Goal: Task Accomplishment & Management: Complete application form

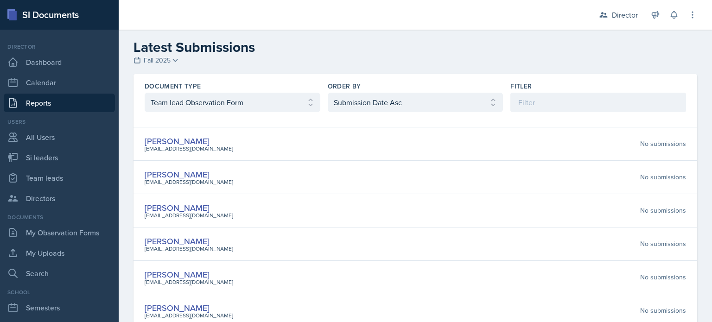
select select "3"
select select "1"
click at [51, 64] on link "Dashboard" at bounding box center [59, 62] width 111 height 19
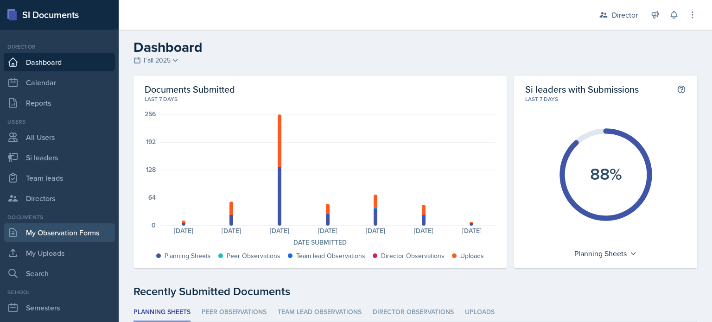
click at [57, 239] on link "My Observation Forms" at bounding box center [59, 233] width 111 height 19
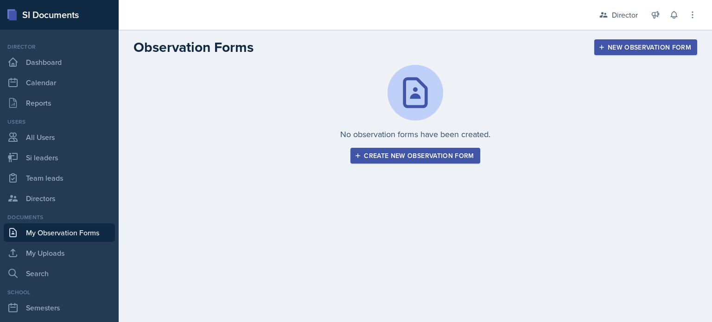
click at [420, 153] on div "Create new observation form" at bounding box center [415, 155] width 117 height 7
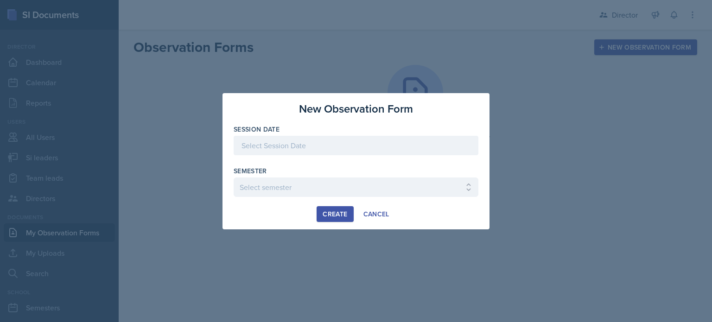
click at [276, 153] on div at bounding box center [356, 145] width 245 height 19
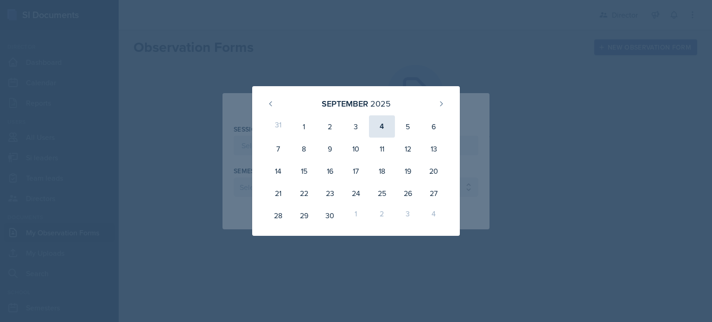
click at [385, 130] on div "4" at bounding box center [382, 126] width 26 height 22
type input "September 4th, 2025"
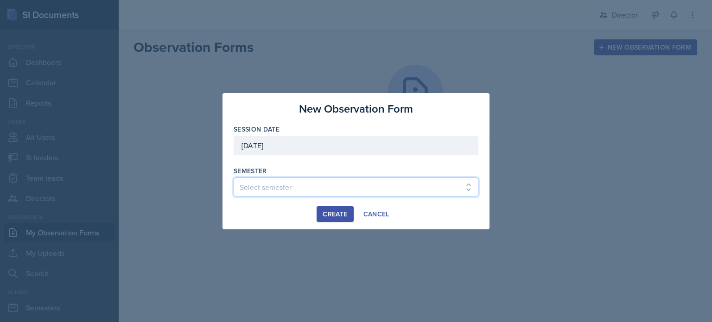
click at [297, 180] on select "Select semester Fall 2025 Summer 2025 Spring 2025 Fall 2024 Summer 2024 Spring …" at bounding box center [356, 187] width 245 height 19
select select "2bed604d-1099-4043-b1bc-2365e8740244"
click at [234, 178] on select "Select semester Fall 2025 Summer 2025 Spring 2025 Fall 2024 Summer 2024 Spring …" at bounding box center [356, 187] width 245 height 19
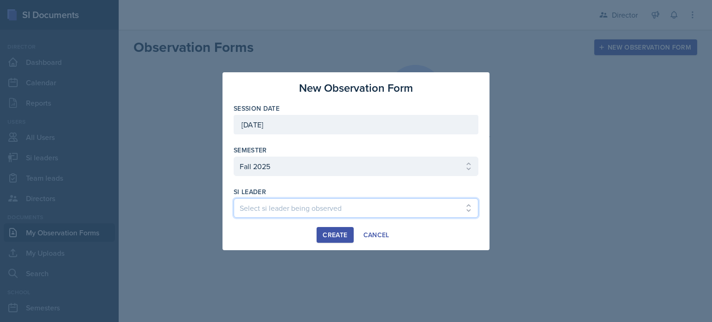
click at [327, 211] on select "Select si leader being observed Rayann Afani Sam Alderton Malk Almimar James Co…" at bounding box center [356, 208] width 245 height 19
select select "9c7fb30c-7eea-4b45-a8ec-8b6d76e4a9e3"
click at [234, 199] on select "Select si leader being observed Rayann Afani Sam Alderton Malk Almimar James Co…" at bounding box center [356, 208] width 245 height 19
click at [334, 237] on div "Create" at bounding box center [335, 234] width 25 height 7
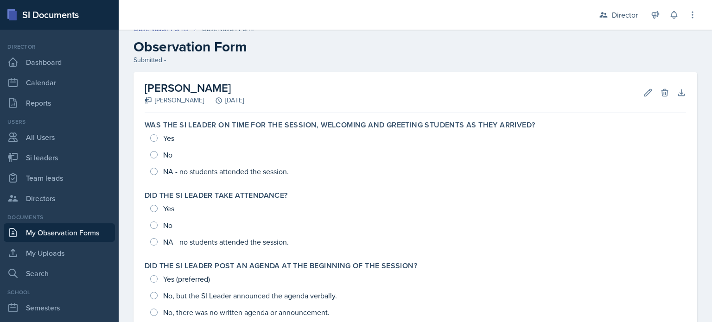
scroll to position [9, 0]
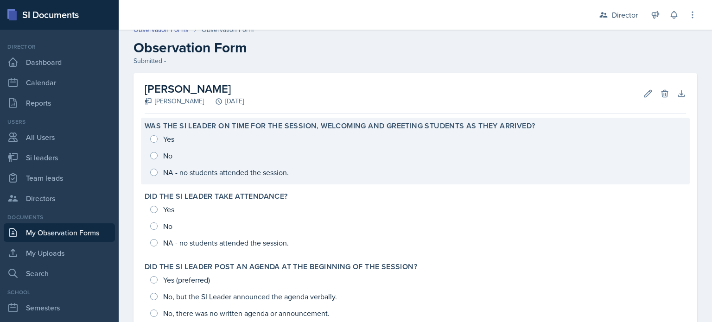
click at [276, 165] on div "Yes No NA - no students attended the session." at bounding box center [416, 156] width 542 height 50
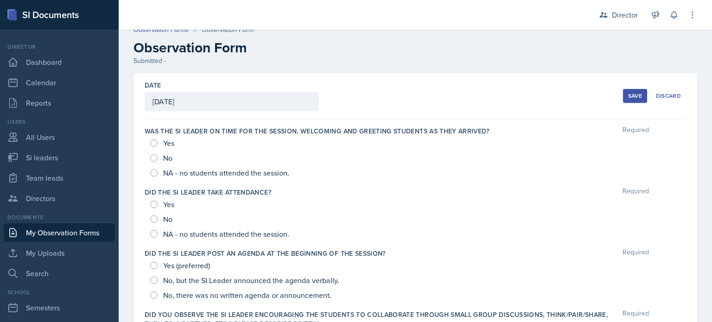
click at [164, 141] on span "Yes" at bounding box center [168, 143] width 11 height 9
click at [158, 141] on input "Yes" at bounding box center [153, 143] width 7 height 7
radio input "true"
click at [165, 205] on span "Yes" at bounding box center [168, 204] width 11 height 9
click at [158, 205] on input "Yes" at bounding box center [153, 204] width 7 height 7
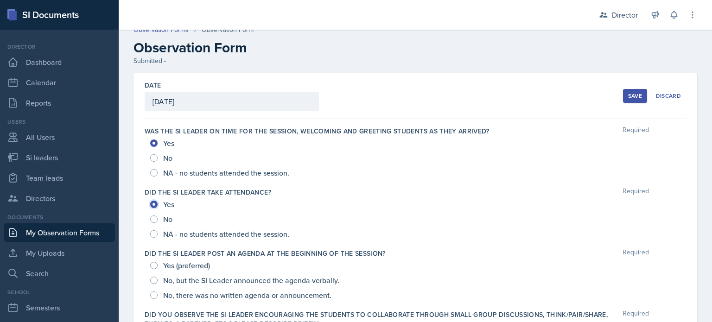
radio input "true"
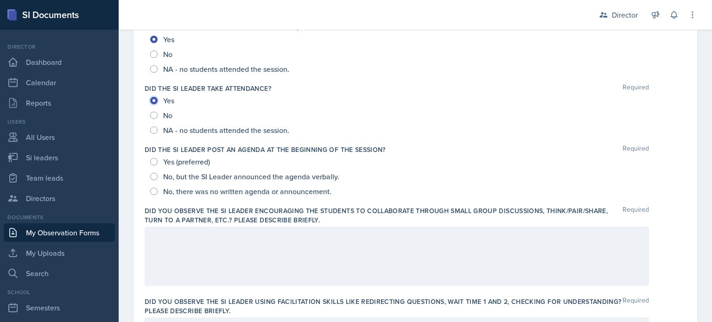
scroll to position [114, 0]
click at [187, 158] on span "Yes (preferred)" at bounding box center [186, 161] width 47 height 9
click at [158, 158] on input "Yes (preferred)" at bounding box center [153, 161] width 7 height 7
radio input "true"
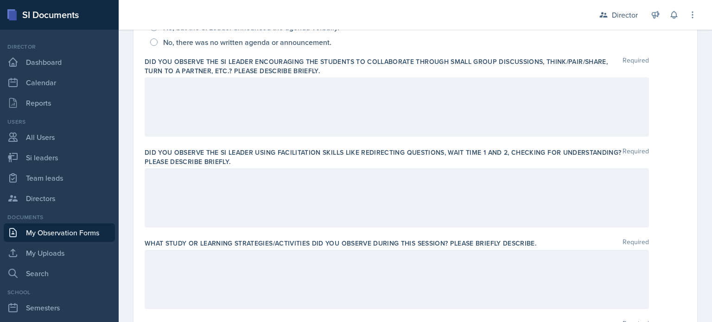
click at [186, 186] on div at bounding box center [397, 197] width 505 height 59
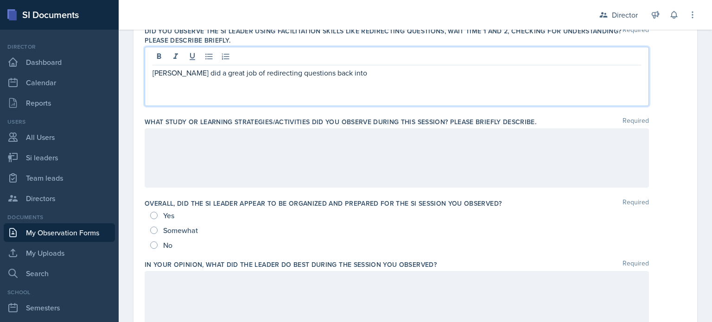
scroll to position [385, 0]
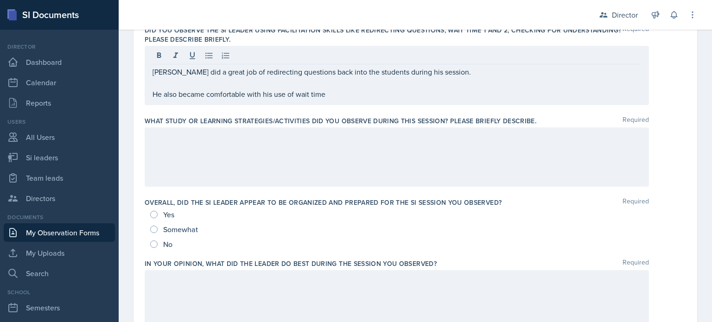
click at [333, 155] on div at bounding box center [397, 157] width 505 height 59
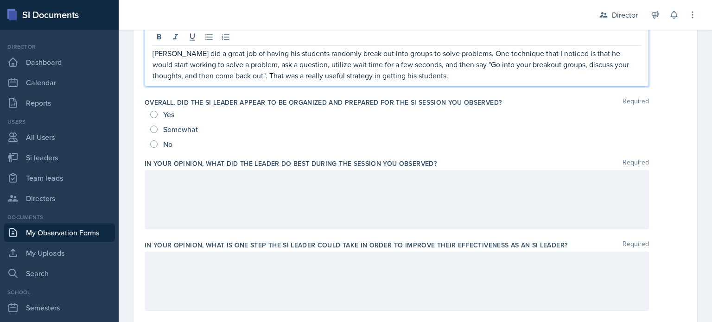
click at [313, 215] on div at bounding box center [397, 199] width 505 height 59
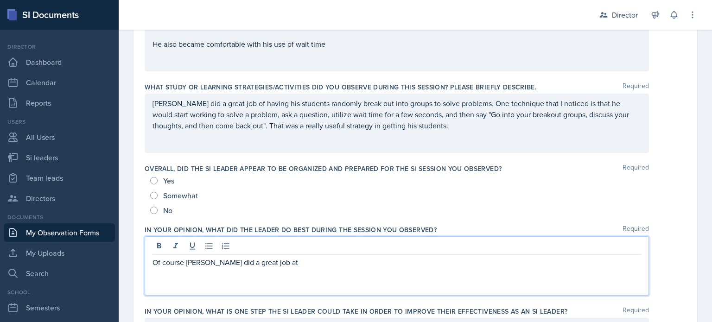
scroll to position [384, 0]
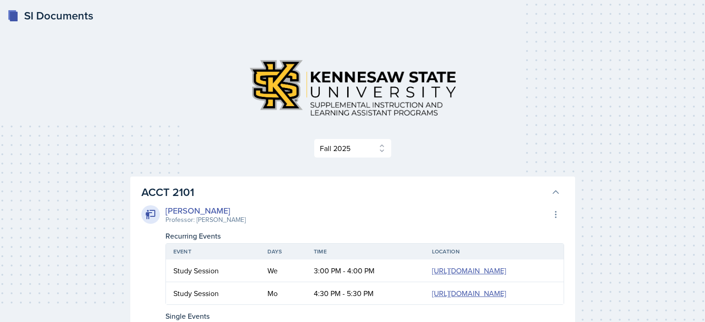
select select "2bed604d-1099-4043-b1bc-2365e8740244"
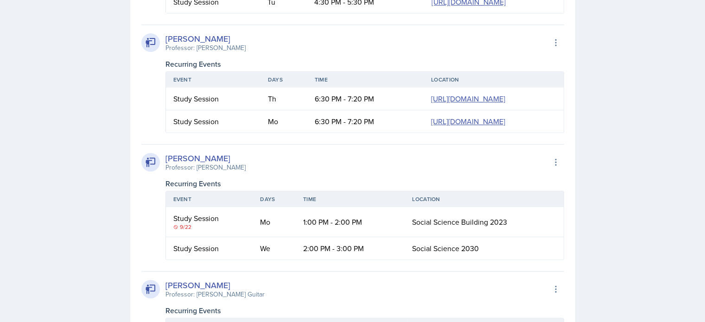
scroll to position [18033, 0]
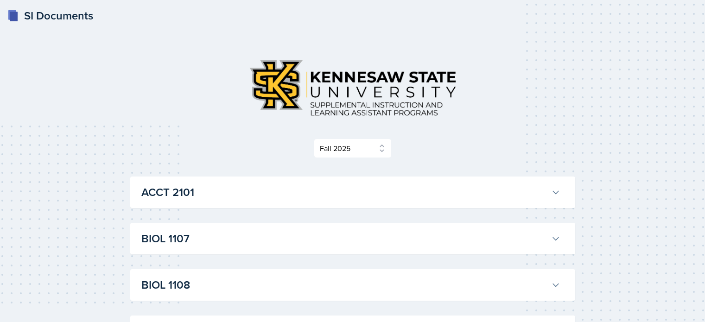
select select "2bed604d-1099-4043-b1bc-2365e8740244"
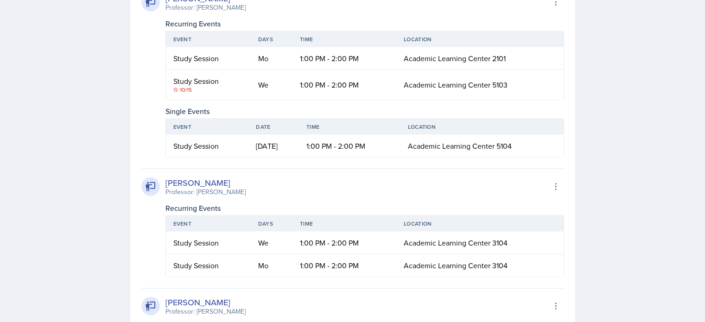
click at [253, 13] on div "LaNiesha Sparks Professor: Feray Aktas Export to Google Calendar" at bounding box center [352, 2] width 423 height 20
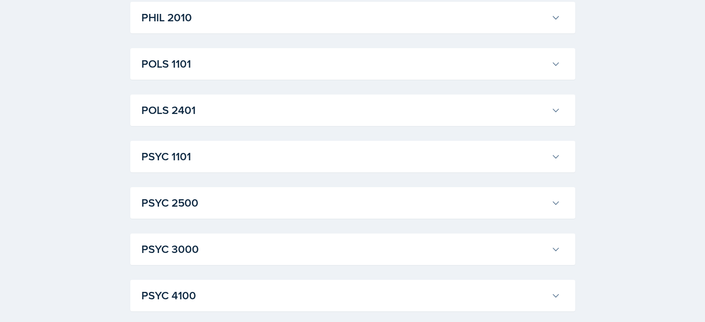
scroll to position [3597, 0]
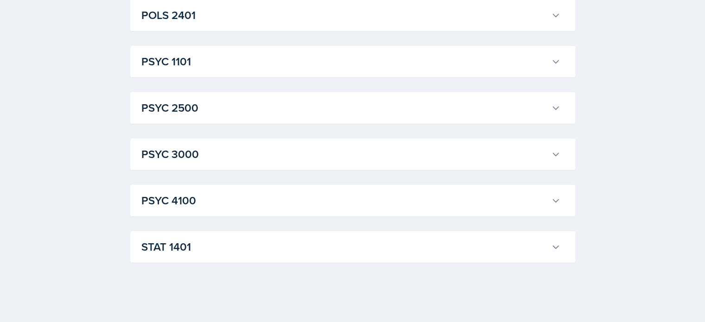
click at [231, 260] on div "STAT 1401 Aissa Sylla Professor: Prativa Basnet Export to Google Calendar Recur…" at bounding box center [352, 247] width 445 height 32
click at [237, 246] on h3 "STAT 1401" at bounding box center [344, 247] width 406 height 17
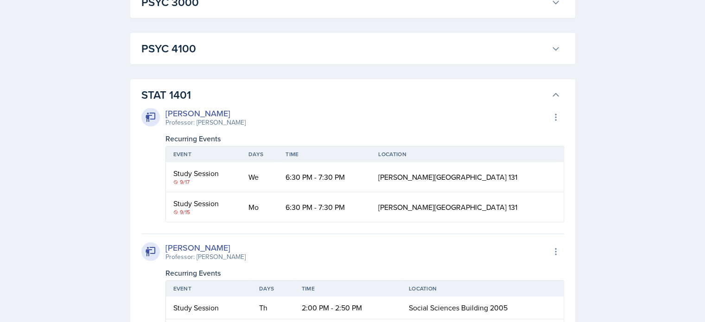
click at [255, 57] on h3 "PSYC 4100" at bounding box center [344, 48] width 406 height 17
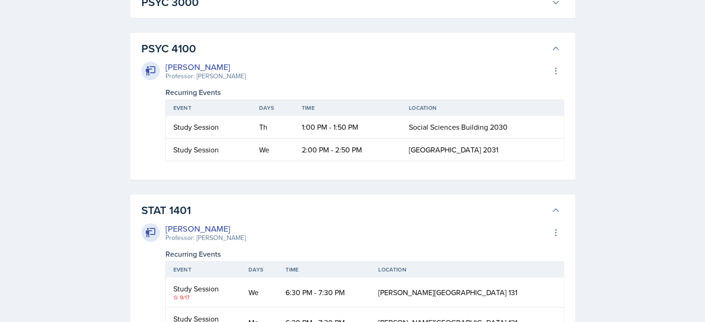
click at [271, 11] on h3 "PSYC 3000" at bounding box center [344, 2] width 406 height 17
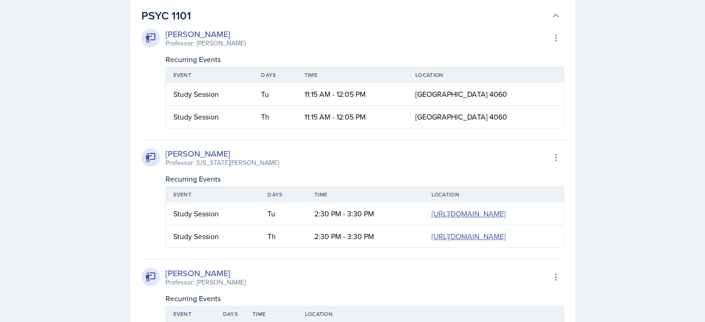
scroll to position [3490, 0]
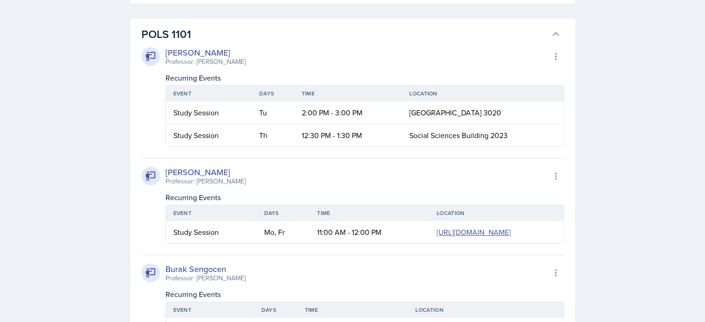
scroll to position [3373, 0]
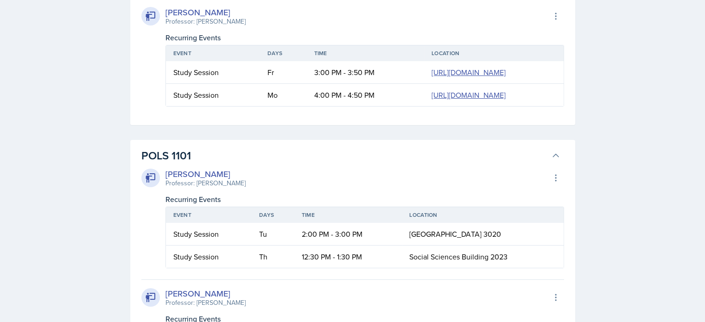
drag, startPoint x: 317, startPoint y: 87, endPoint x: 285, endPoint y: 100, distance: 34.4
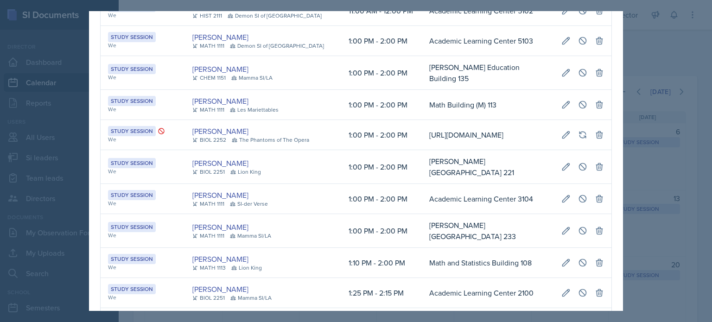
click at [661, 154] on div at bounding box center [356, 161] width 712 height 322
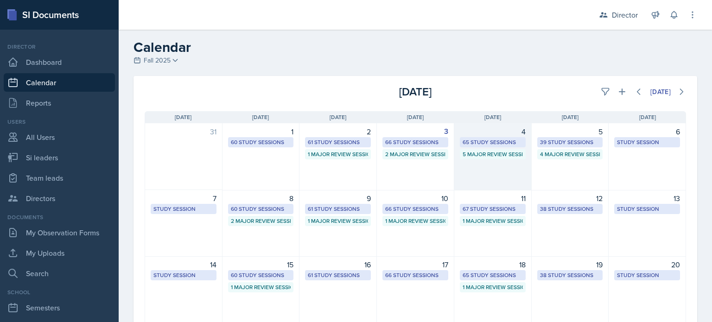
click at [508, 178] on div "4 65 Study Sessions 5 Major Review Sessions" at bounding box center [493, 156] width 77 height 67
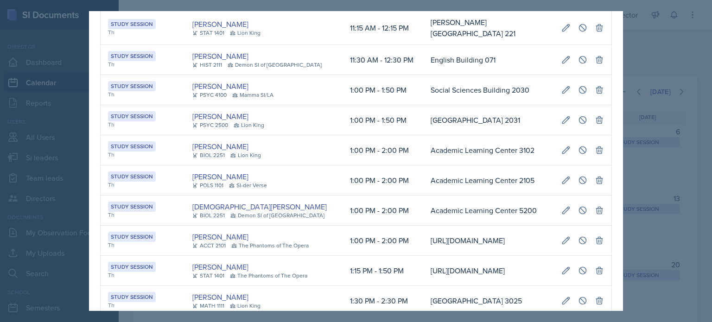
scroll to position [276, 0]
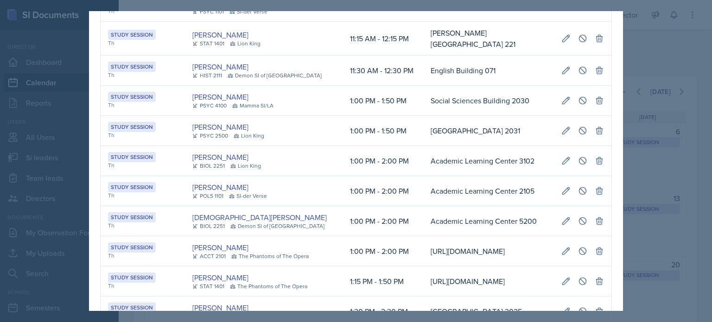
click at [469, 185] on td "Academic Learning Center 2105" at bounding box center [488, 191] width 131 height 30
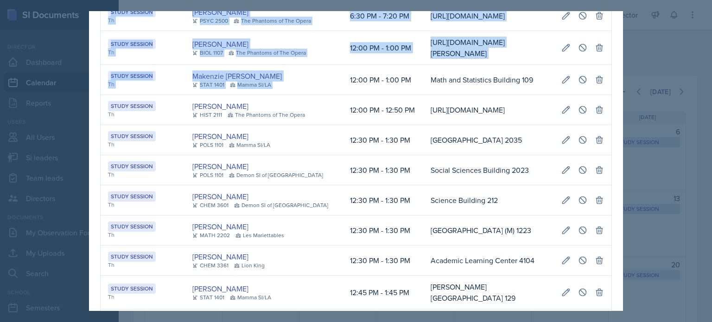
scroll to position [0, 521]
drag, startPoint x: 309, startPoint y: 96, endPoint x: 625, endPoint y: 98, distance: 315.9
click at [625, 98] on div "September 4th, 2025 Event User Time Location Study Session Th Octavia Kaham CHE…" at bounding box center [356, 161] width 712 height 322
click at [562, 84] on icon at bounding box center [566, 79] width 9 height 9
select select "12"
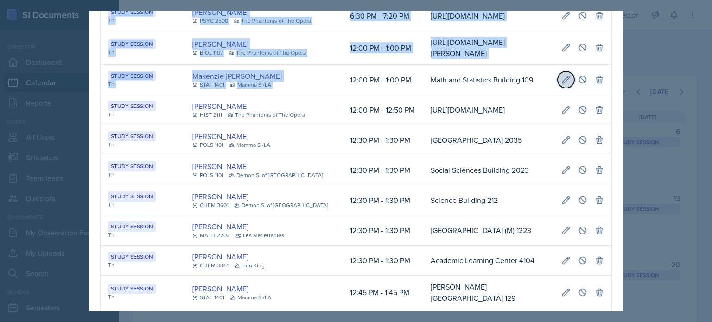
select select "1"
type input "Math and Statistics Building 109"
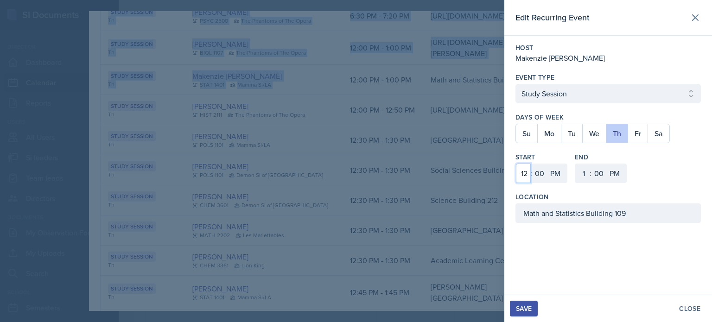
click at [524, 176] on select "1 2 3 4 5 6 7 8 9 10 11 12" at bounding box center [523, 173] width 15 height 19
select select "1"
click at [516, 164] on select "1 2 3 4 5 6 7 8 9 10 11 12" at bounding box center [523, 173] width 15 height 19
click at [582, 181] on select "1 2 3 4 5 6 7 8 9 10 11 12" at bounding box center [583, 173] width 15 height 19
select select "2"
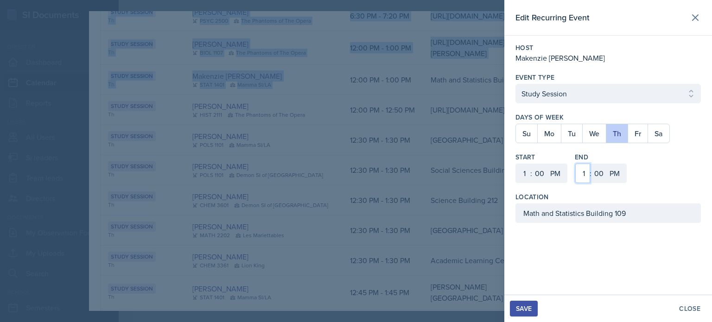
click at [576, 164] on select "1 2 3 4 5 6 7 8 9 10 11 12" at bounding box center [583, 173] width 15 height 19
click at [522, 305] on div "Save" at bounding box center [524, 308] width 16 height 7
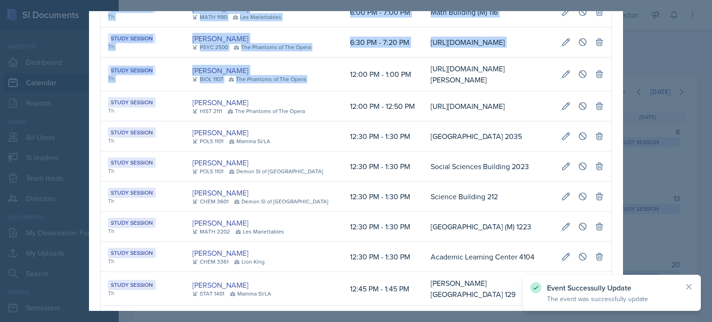
scroll to position [0, 0]
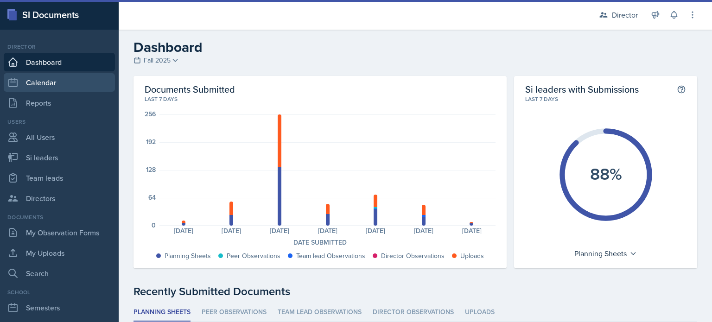
click at [67, 77] on link "Calendar" at bounding box center [59, 82] width 111 height 19
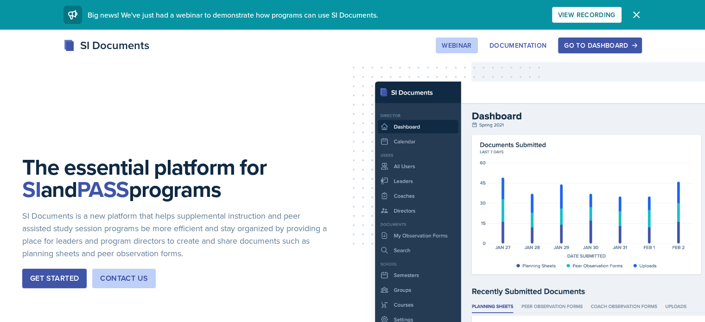
click at [478, 50] on button "Webinar" at bounding box center [457, 46] width 42 height 16
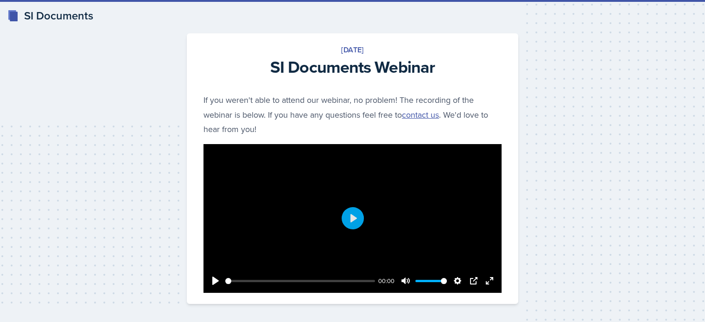
click at [552, 50] on div "[DATE] SI Documents Webinar If you weren't able to attend our webinar, no probl…" at bounding box center [353, 168] width 676 height 293
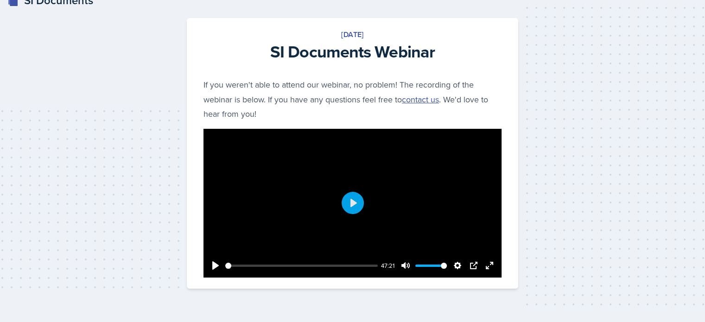
scroll to position [33, 0]
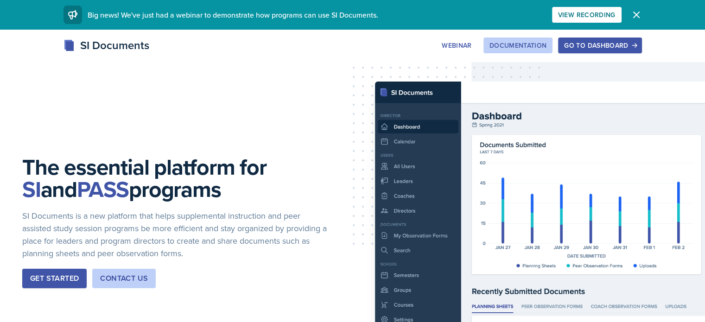
click at [547, 44] on div "Documentation" at bounding box center [519, 45] width 58 height 7
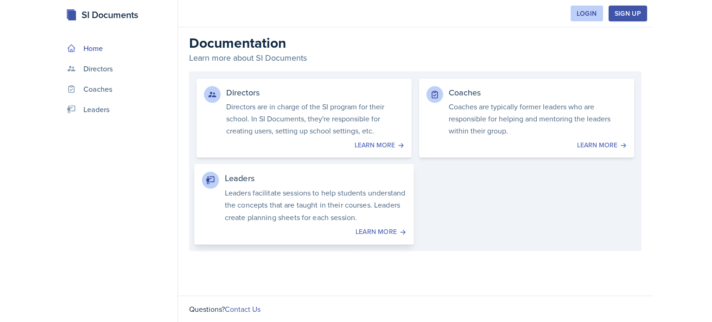
click at [286, 212] on p "Leaders facilitate sessions to help students understand the concepts that are t…" at bounding box center [316, 204] width 182 height 37
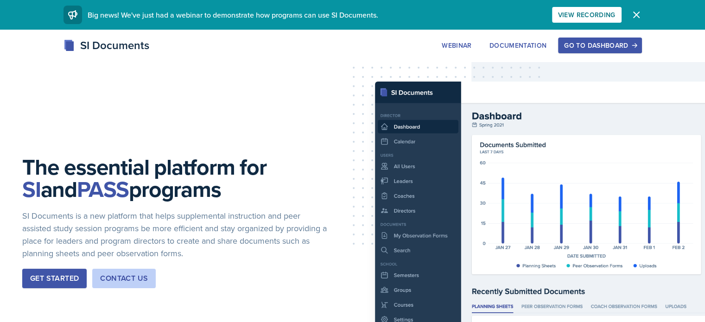
click at [638, 44] on icon "button" at bounding box center [635, 45] width 6 height 6
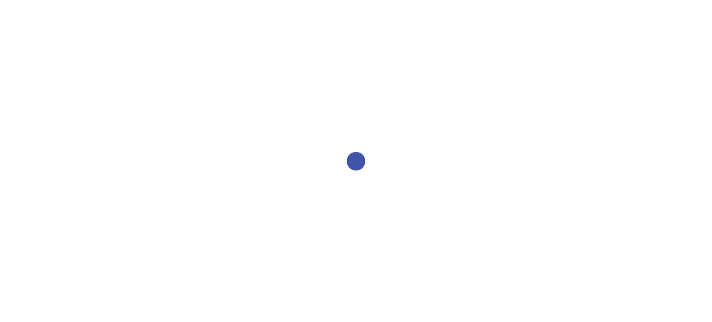
select select "2bed604d-1099-4043-b1bc-2365e8740244"
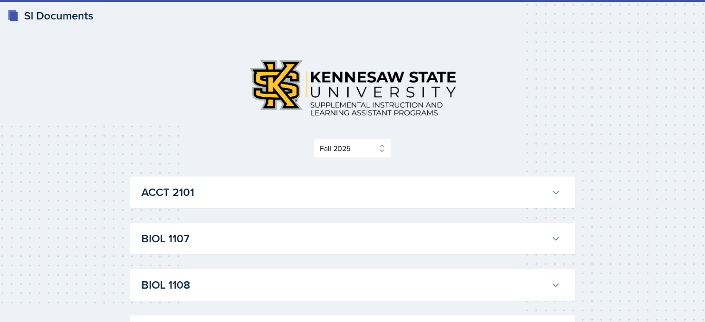
click at [324, 102] on img at bounding box center [353, 88] width 223 height 72
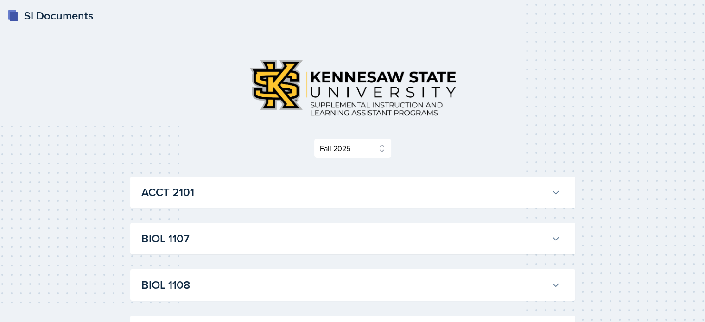
click at [324, 102] on img at bounding box center [353, 88] width 223 height 72
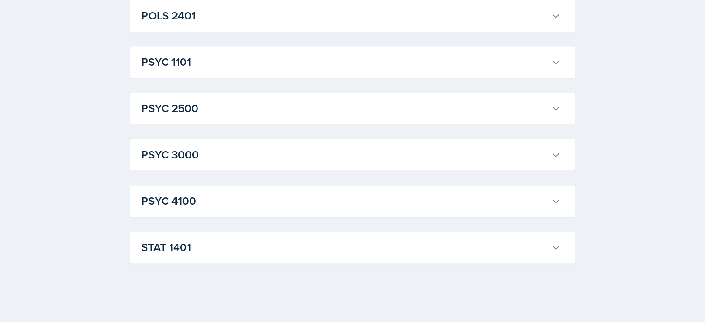
click at [187, 245] on h3 "STAT 1401" at bounding box center [344, 247] width 406 height 17
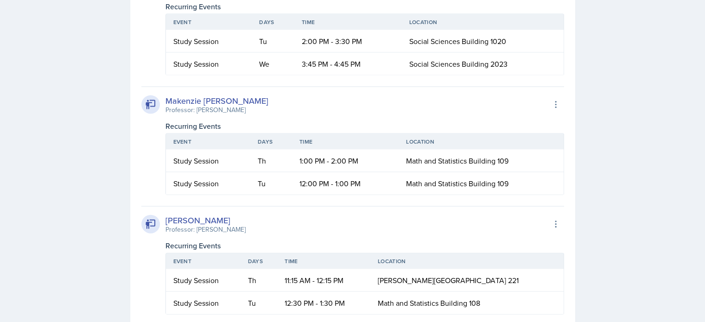
scroll to position [2039, 0]
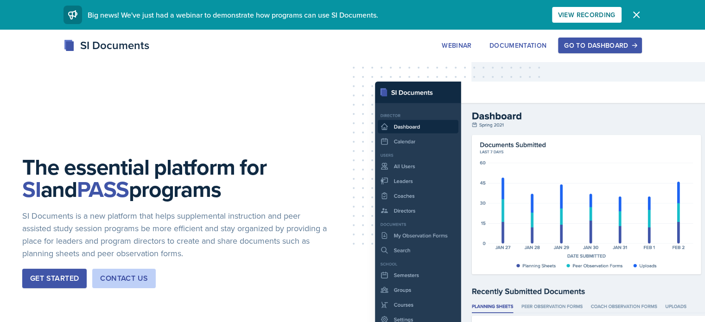
click at [655, 35] on div "The essential platform for SI and PASS programs SI Documents is a new platform …" at bounding box center [352, 230] width 705 height 400
click at [636, 44] on div "Go to Dashboard" at bounding box center [599, 45] width 71 height 7
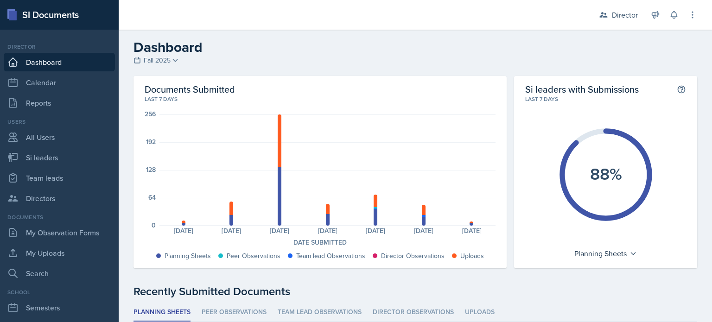
click at [457, 76] on div "Documents Submitted Last 7 days 256 192 128 64 0 Planning Sheets: 6 Uploads: 6 …" at bounding box center [320, 172] width 373 height 192
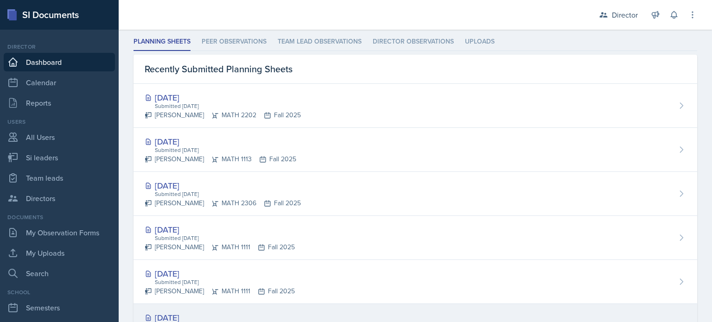
scroll to position [276, 0]
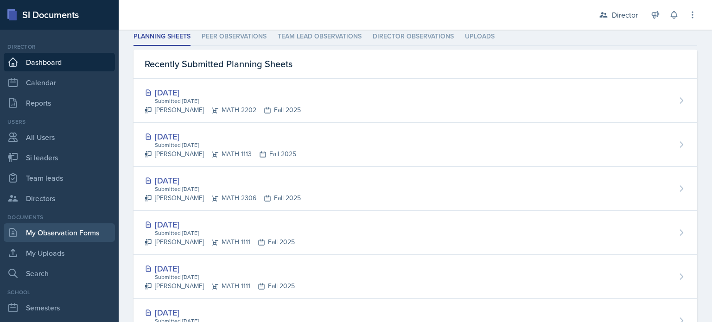
click at [57, 235] on link "My Observation Forms" at bounding box center [59, 233] width 111 height 19
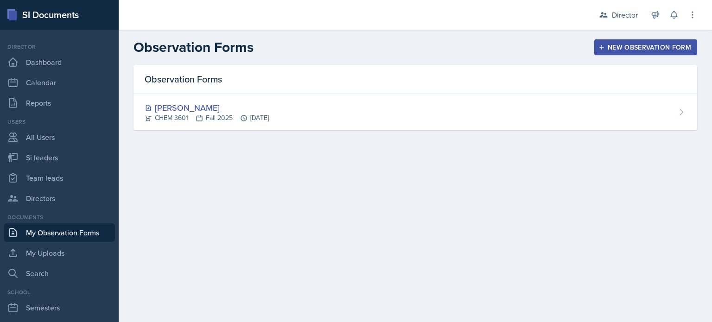
click at [266, 135] on div "Observation Forms [PERSON_NAME] CHEM 3601 Fall 2025 [DATE]" at bounding box center [416, 109] width 594 height 88
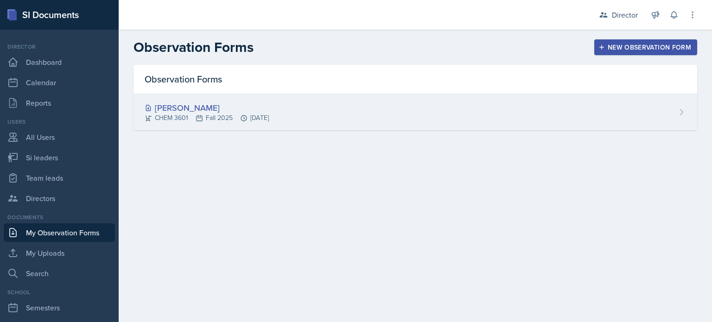
click at [290, 124] on div "[PERSON_NAME] CHEM 3601 Fall 2025 [DATE]" at bounding box center [416, 112] width 564 height 36
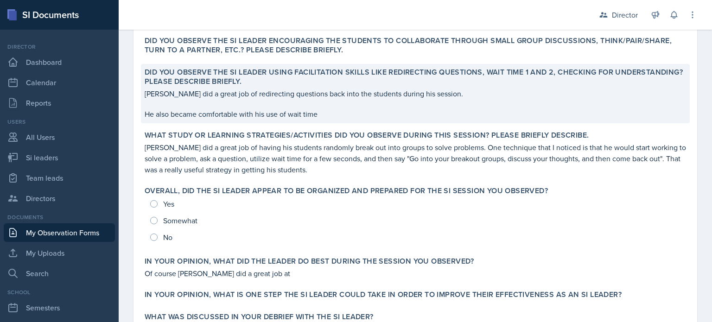
scroll to position [278, 0]
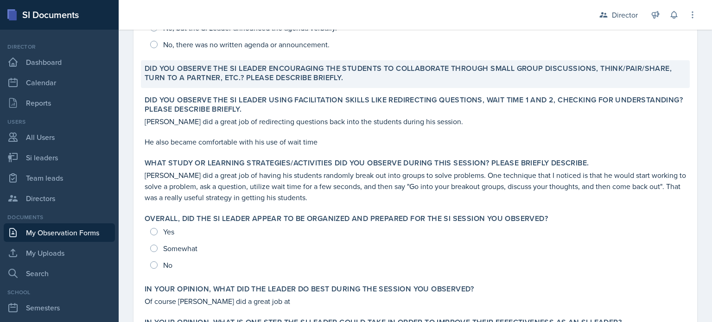
click at [343, 77] on label "Did you observe the SI Leader encouraging the students to collaborate through s…" at bounding box center [416, 73] width 542 height 19
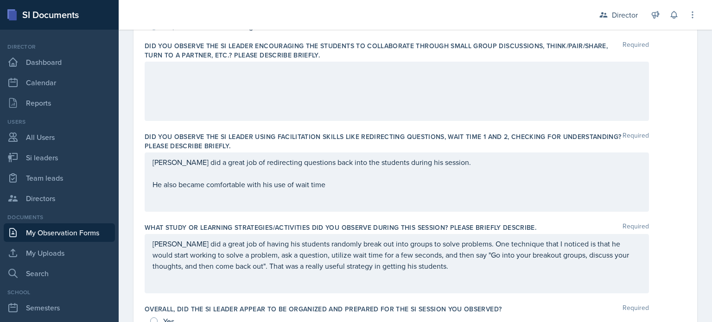
click at [252, 92] on div at bounding box center [397, 91] width 505 height 59
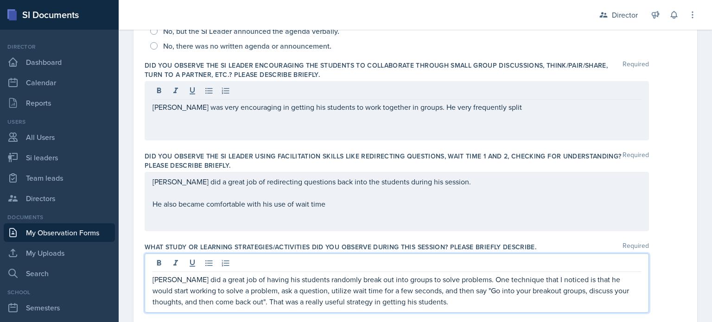
scroll to position [275, 0]
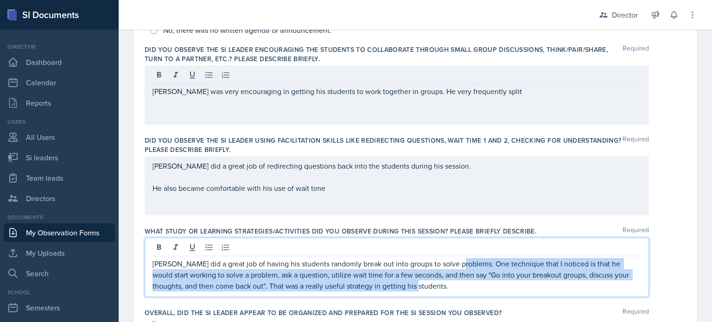
drag, startPoint x: 431, startPoint y: 291, endPoint x: 456, endPoint y: 265, distance: 36.1
click at [456, 265] on div "[PERSON_NAME] did a great job of having his students randomly break out into gr…" at bounding box center [397, 267] width 505 height 59
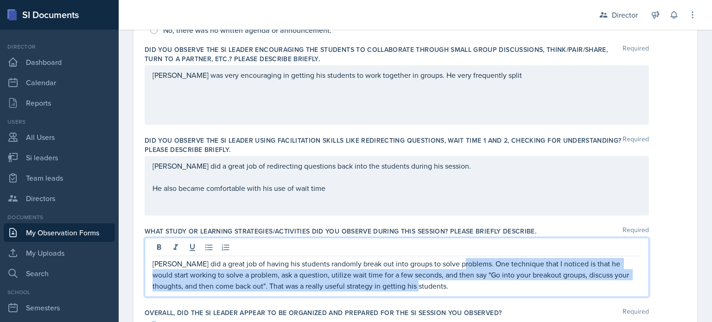
copy p "One technique that I noticed is that he would start working to solve a problem,…"
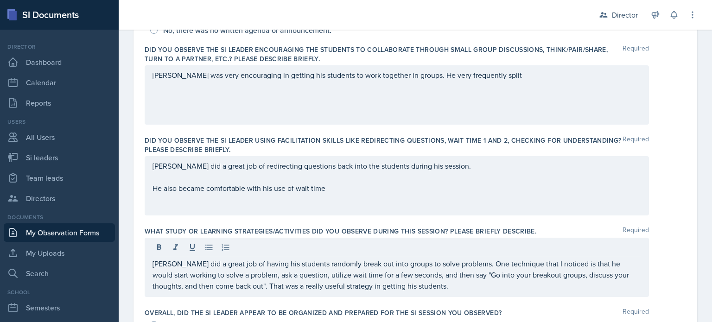
click at [483, 87] on div "[PERSON_NAME] was very encouraging in getting his students to work together in …" at bounding box center [397, 94] width 505 height 59
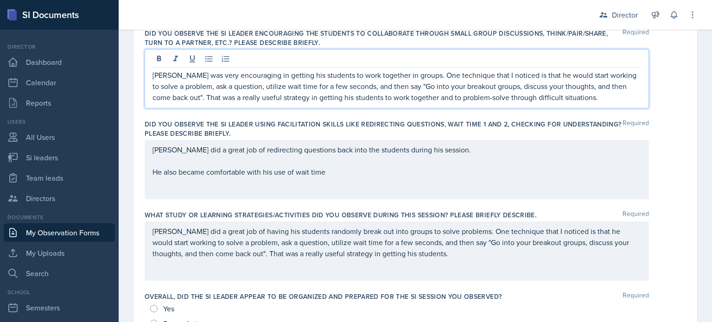
click at [432, 258] on p "Matt did a great job of having his students randomly break out into groups to s…" at bounding box center [397, 242] width 489 height 33
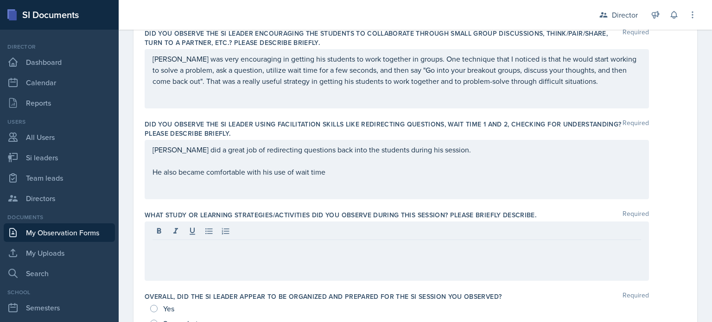
click at [376, 184] on div "Matt did a great job of redirecting questions back into the students during his…" at bounding box center [397, 169] width 505 height 59
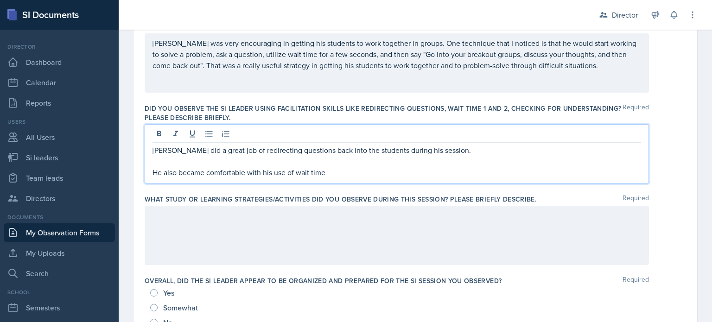
click at [347, 177] on p "He also became comfortable with his use of wait time" at bounding box center [397, 172] width 489 height 11
click at [442, 152] on p "Matt did a great job of redirecting questions back into the students during his…" at bounding box center [397, 150] width 489 height 11
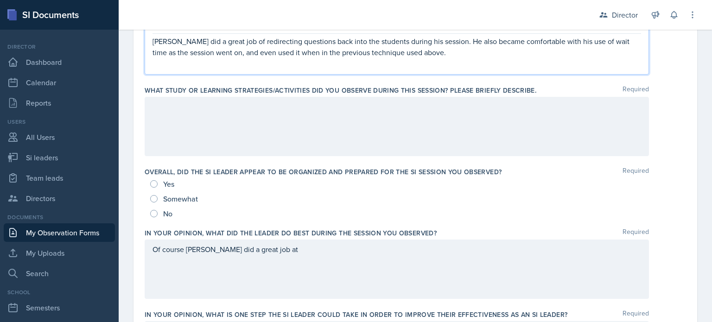
scroll to position [419, 0]
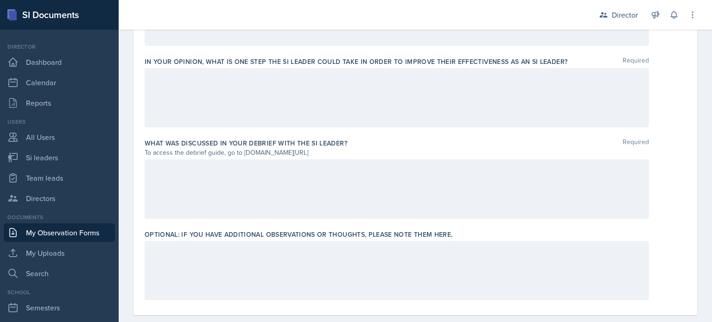
click at [241, 218] on div at bounding box center [397, 189] width 505 height 59
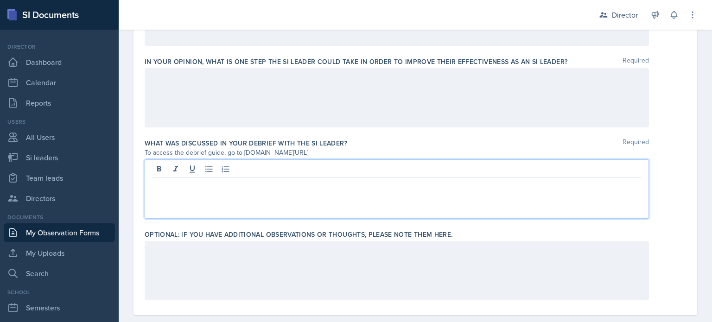
scroll to position [684, 0]
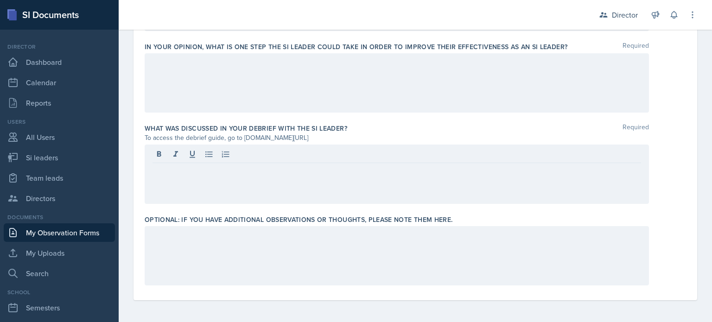
drag, startPoint x: 343, startPoint y: 137, endPoint x: 243, endPoint y: 140, distance: 100.2
click at [243, 140] on div "To access the debrief guide, go to [DOMAIN_NAME][URL]" at bounding box center [397, 138] width 505 height 10
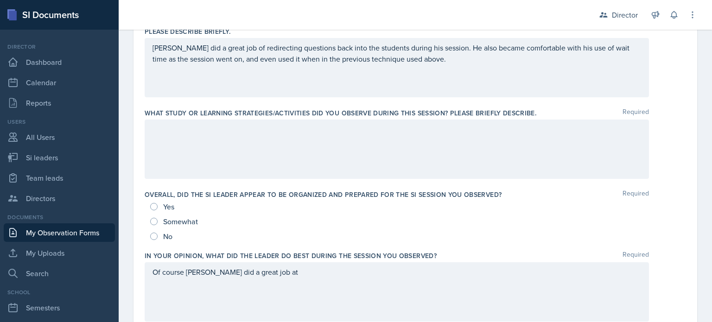
scroll to position [392, 0]
click at [155, 207] on input "Yes" at bounding box center [153, 207] width 7 height 7
radio input "true"
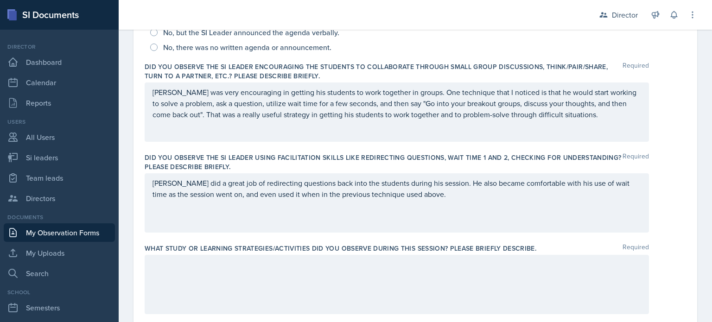
scroll to position [252, 0]
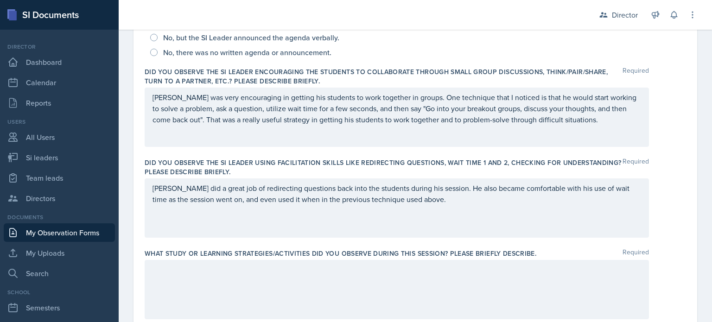
click at [424, 205] on div "Matt did a great job of redirecting questions back into the students during his…" at bounding box center [397, 208] width 505 height 59
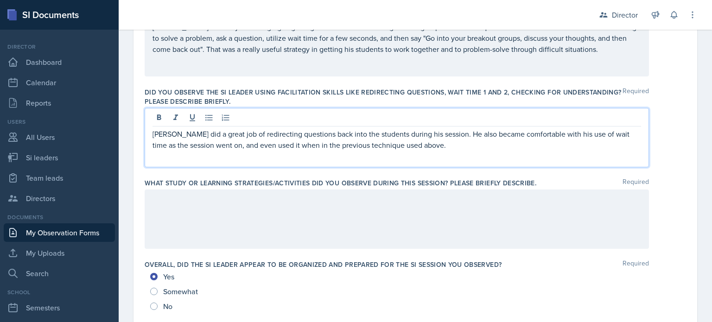
scroll to position [328, 0]
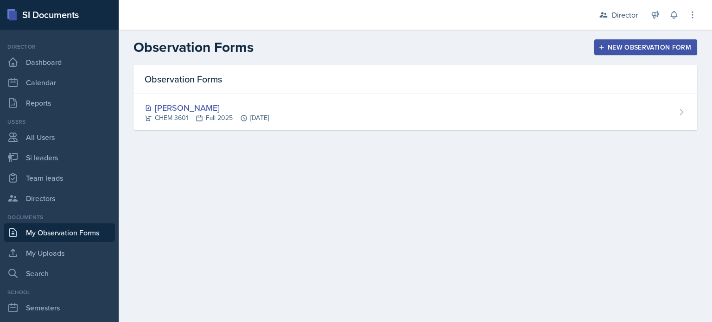
click at [628, 44] on div "New Observation Form" at bounding box center [646, 47] width 91 height 7
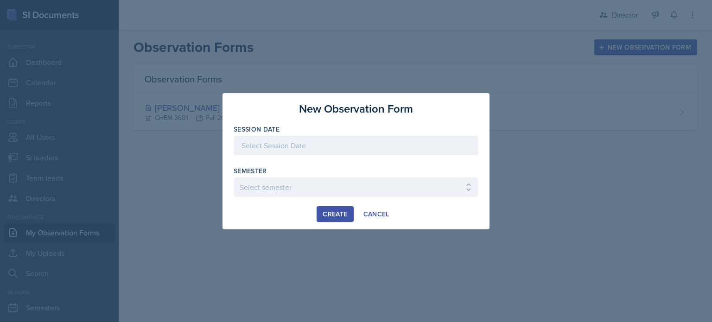
click at [353, 146] on div at bounding box center [356, 145] width 245 height 19
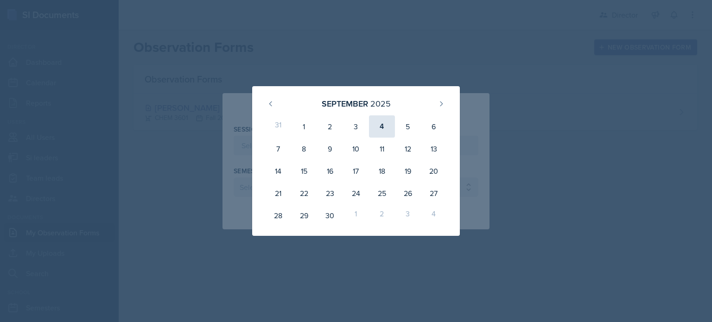
click at [378, 129] on div "4" at bounding box center [382, 126] width 26 height 22
type input "[DATE]"
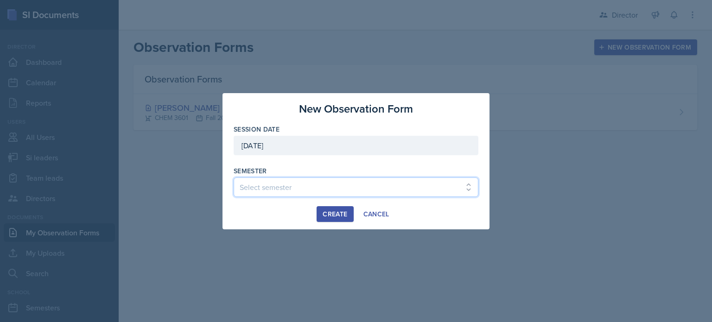
click at [295, 184] on select "Select semester Fall 2025 Summer 2025 Spring 2025 Fall 2024 Summer 2024 Spring …" at bounding box center [356, 187] width 245 height 19
select select "2bed604d-1099-4043-b1bc-2365e8740244"
click at [234, 178] on select "Select semester Fall 2025 Summer 2025 Spring 2025 Fall 2024 Summer 2024 Spring …" at bounding box center [356, 187] width 245 height 19
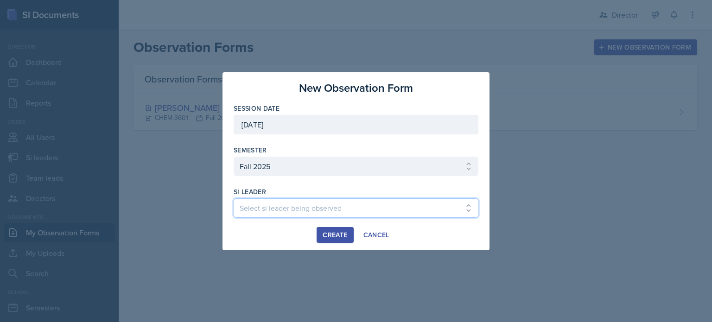
click at [265, 213] on select "Select si leader being observed Rayann Afani Sam Alderton Malk Almimar James Co…" at bounding box center [356, 208] width 245 height 19
select select "1ce3791a-3de2-4e2b-a8a2-dfe2f15e1696"
click at [234, 199] on select "Select si leader being observed Rayann Afani Sam Alderton Malk Almimar James Co…" at bounding box center [356, 208] width 245 height 19
click at [333, 239] on button "Create" at bounding box center [335, 235] width 37 height 16
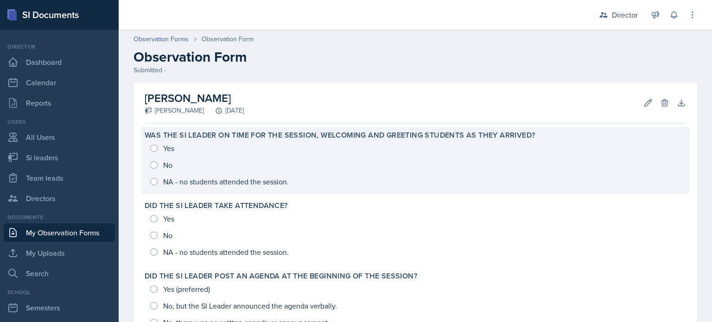
click at [280, 186] on div "Yes No NA - no students attended the session." at bounding box center [416, 165] width 542 height 50
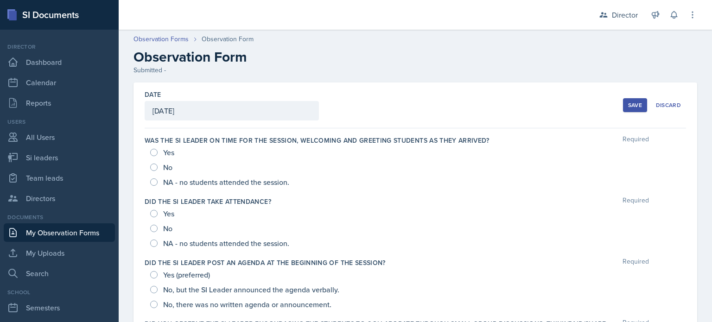
click at [158, 149] on div "Yes" at bounding box center [163, 152] width 26 height 15
click at [156, 150] on input "Yes" at bounding box center [153, 152] width 7 height 7
radio input "true"
click at [153, 213] on input "Yes" at bounding box center [153, 213] width 7 height 7
radio input "true"
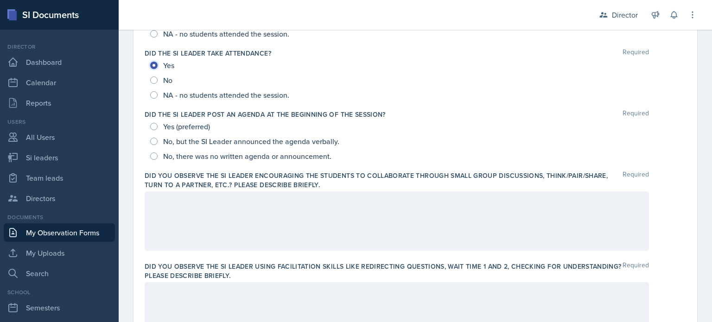
scroll to position [150, 0]
click at [151, 122] on div "Yes (preferred)" at bounding box center [181, 125] width 62 height 15
click at [156, 126] on input "Yes (preferred)" at bounding box center [153, 125] width 7 height 7
radio input "true"
click at [179, 241] on div at bounding box center [397, 219] width 505 height 59
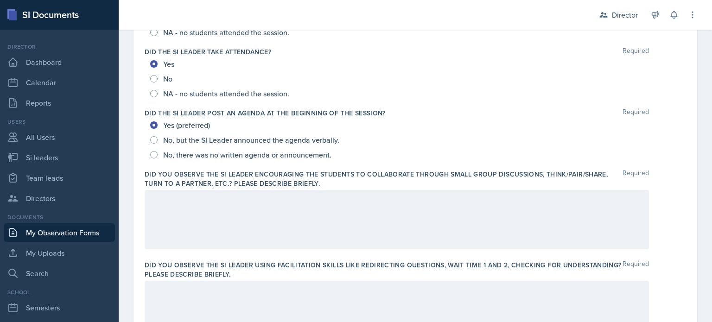
scroll to position [166, 0]
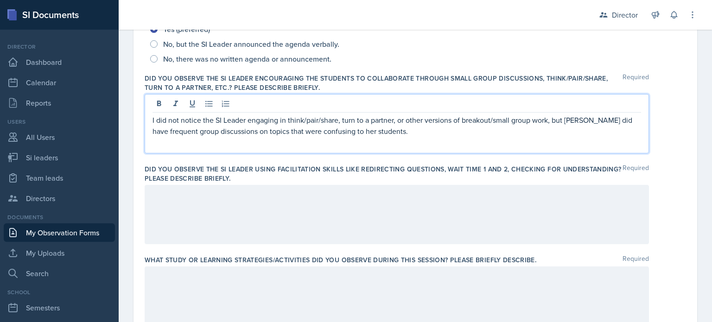
click at [238, 214] on div at bounding box center [397, 214] width 505 height 59
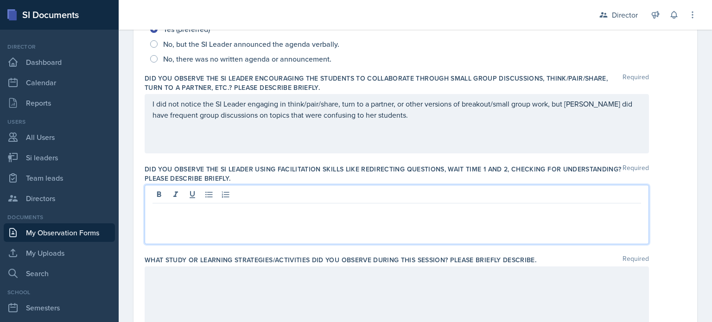
scroll to position [262, 0]
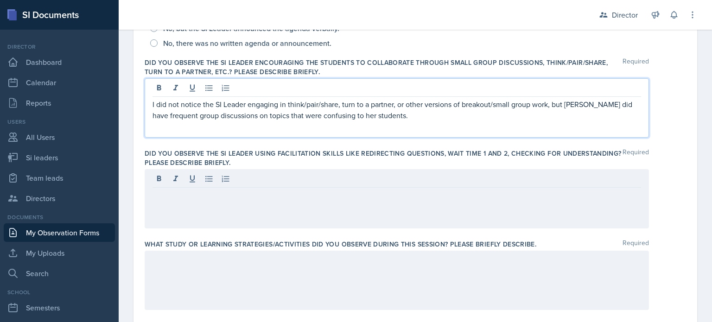
click at [407, 96] on div "I did not notice the SI Leader engaging in think/pair/share, turn to a partner,…" at bounding box center [397, 107] width 505 height 59
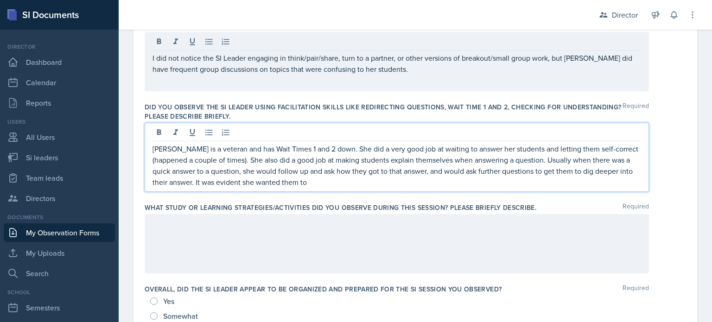
scroll to position [308, 0]
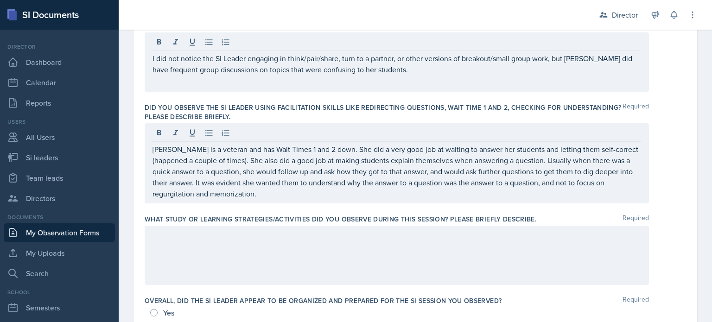
click at [294, 257] on div at bounding box center [397, 255] width 505 height 59
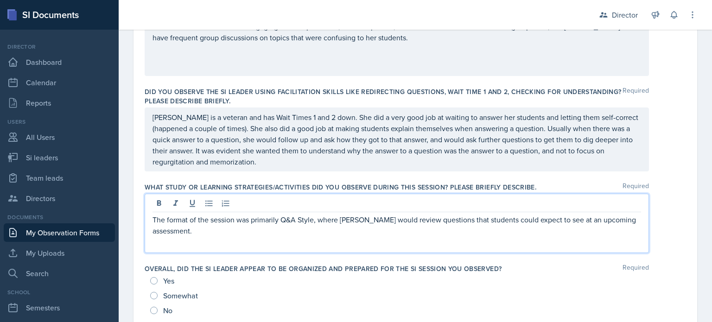
click at [205, 235] on p "The format of the session was primarily Q&A Style, where Camille would review q…" at bounding box center [397, 225] width 489 height 22
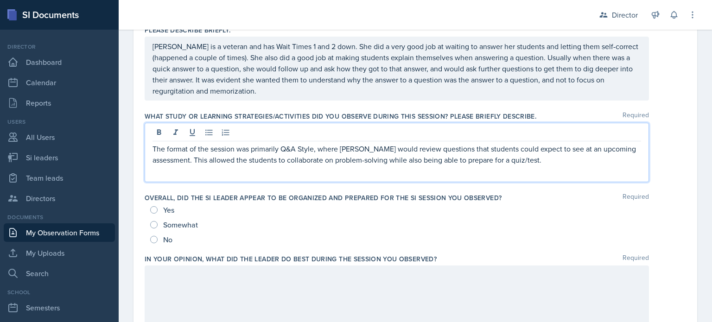
scroll to position [395, 0]
click at [171, 205] on span "Yes" at bounding box center [168, 209] width 11 height 9
click at [158, 206] on input "Yes" at bounding box center [153, 209] width 7 height 7
radio input "true"
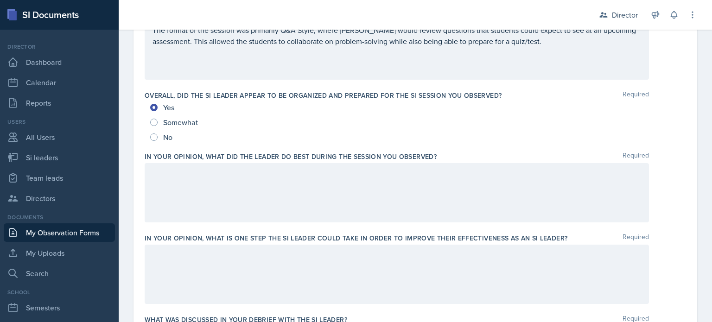
click at [207, 193] on div at bounding box center [397, 192] width 505 height 59
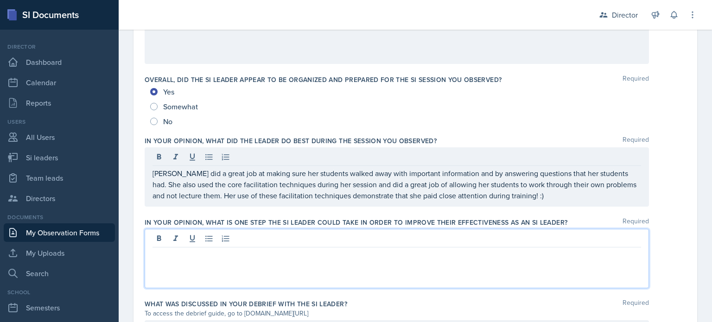
scroll to position [592, 0]
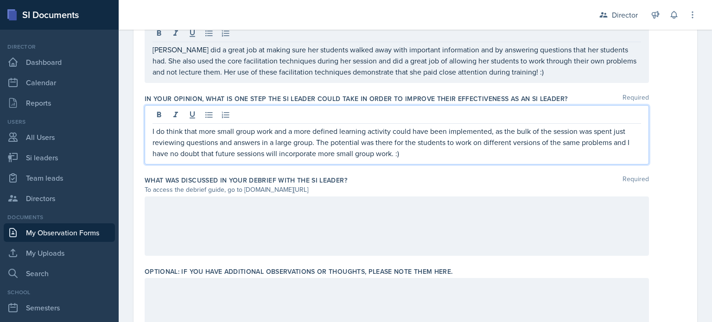
click at [526, 244] on div at bounding box center [397, 226] width 505 height 59
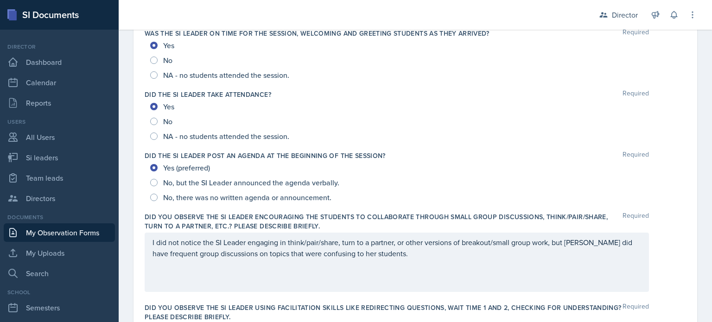
scroll to position [0, 0]
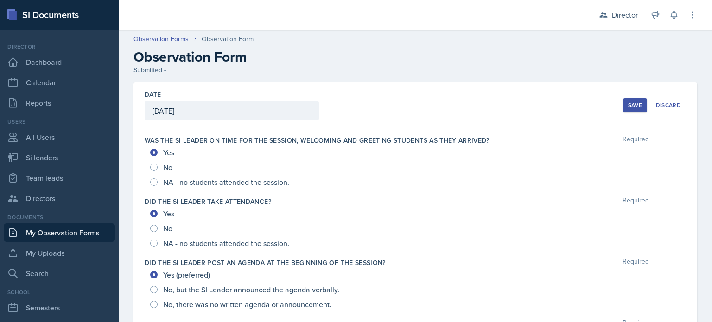
click at [628, 108] on div "Save" at bounding box center [635, 105] width 14 height 7
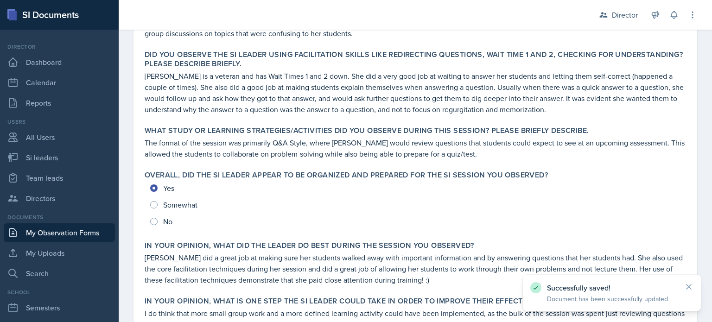
scroll to position [516, 0]
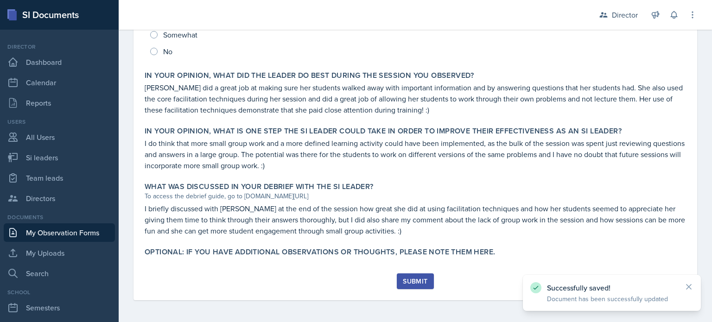
click at [411, 283] on div "Submit" at bounding box center [415, 281] width 25 height 7
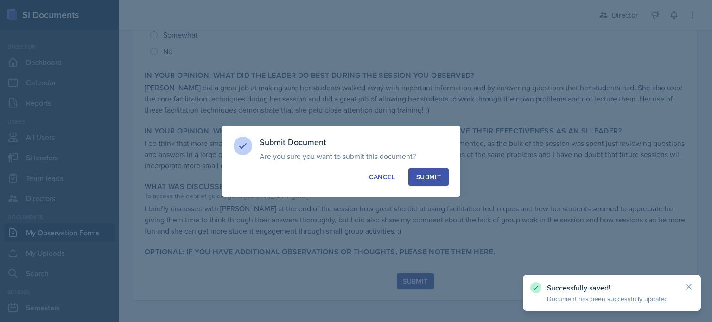
click at [432, 178] on div "Submit" at bounding box center [429, 177] width 25 height 9
radio input "true"
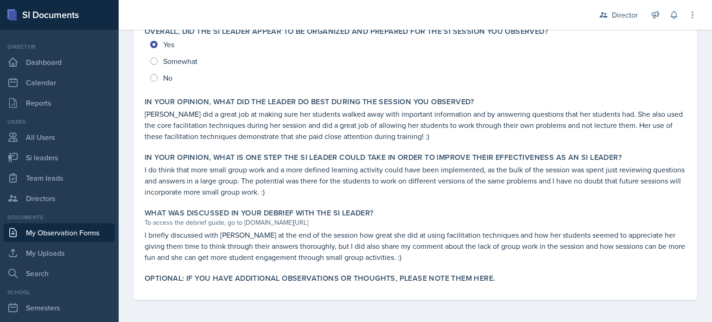
scroll to position [0, 0]
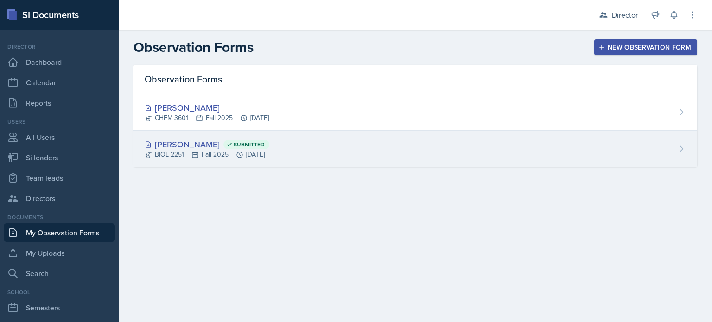
click at [202, 142] on div "Camille Richardson Submitted" at bounding box center [207, 144] width 125 height 13
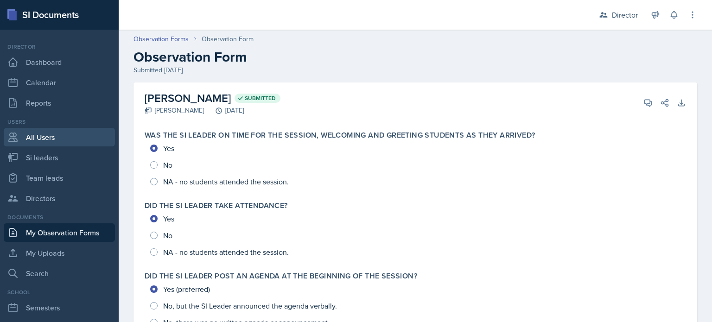
click at [44, 143] on link "All Users" at bounding box center [59, 137] width 111 height 19
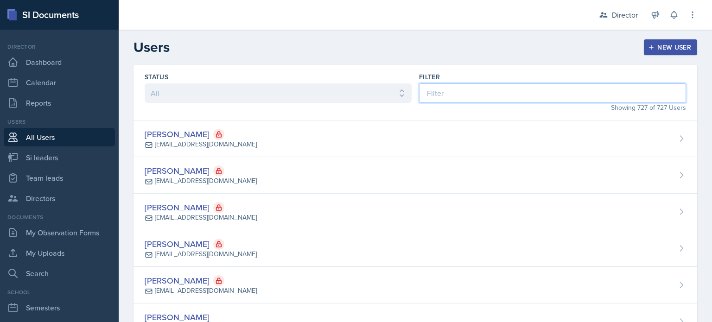
click at [482, 88] on input at bounding box center [552, 92] width 267 height 19
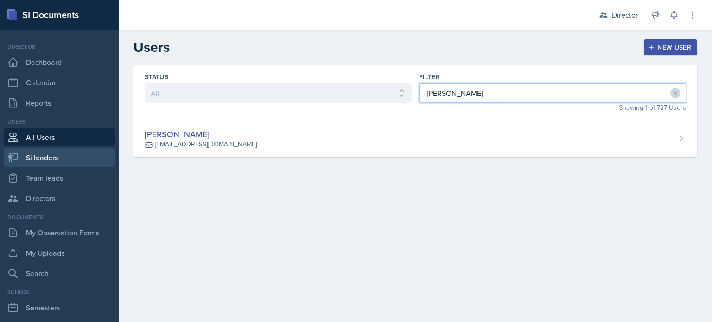
type input "camille"
click at [54, 162] on link "Si leaders" at bounding box center [59, 157] width 111 height 19
select select "2bed604d-1099-4043-b1bc-2365e8740244"
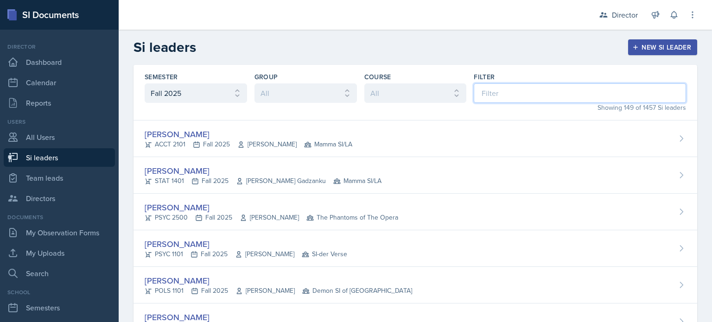
click at [495, 96] on input at bounding box center [580, 92] width 212 height 19
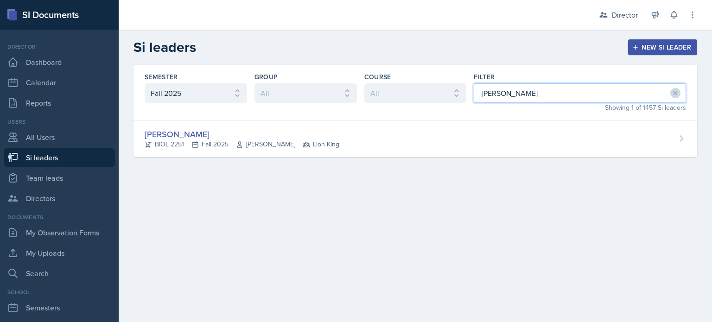
type input "camille"
click at [481, 118] on div "Semester All Fall 2025 Summer 2025 Spring 2025 Fall 2024 Summer 2024 Spring 202…" at bounding box center [416, 93] width 564 height 56
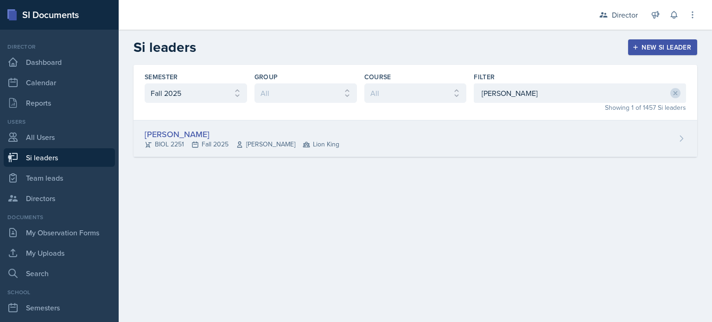
click at [462, 139] on div "Camille Richardson BIOL 2251 Fall 2025 Andrew Schneider Lion King" at bounding box center [416, 139] width 564 height 37
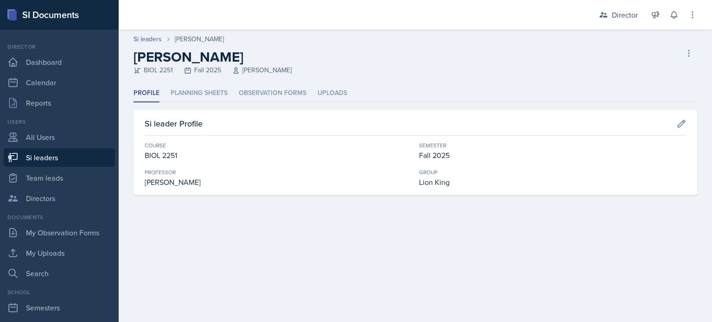
click at [256, 102] on div "Profile Planning Sheets Observation Forms Uploads Profile Planning Sheets Obser…" at bounding box center [416, 139] width 564 height 111
click at [270, 96] on li "Observation Forms" at bounding box center [273, 93] width 68 height 18
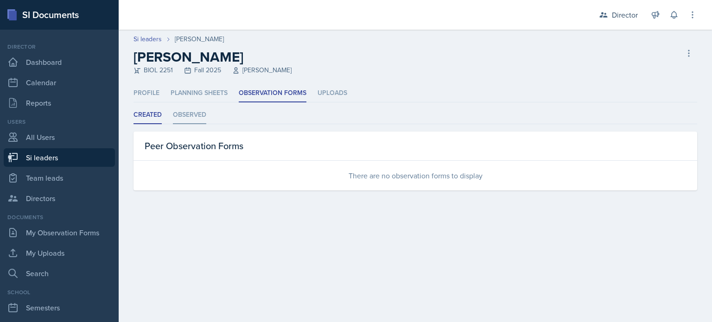
click at [185, 113] on li "Observed" at bounding box center [189, 115] width 33 height 18
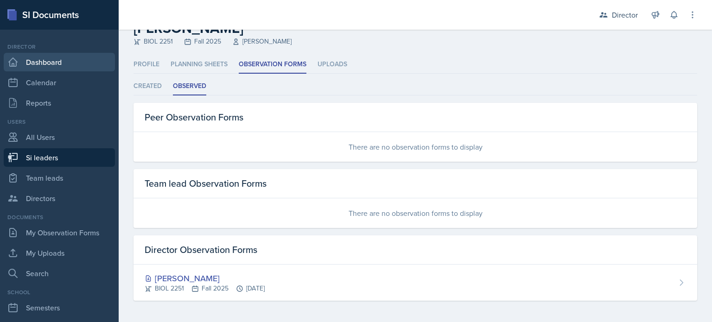
click at [53, 59] on link "Dashboard" at bounding box center [59, 62] width 111 height 19
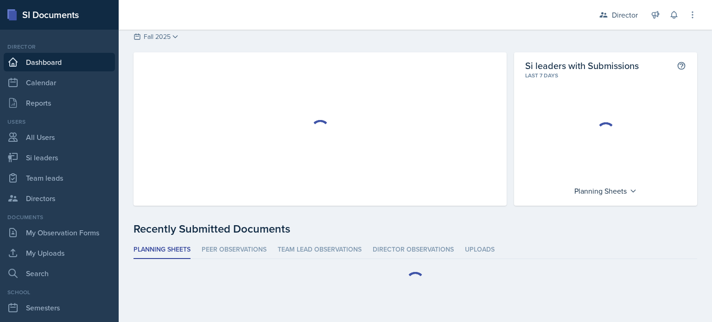
scroll to position [23, 0]
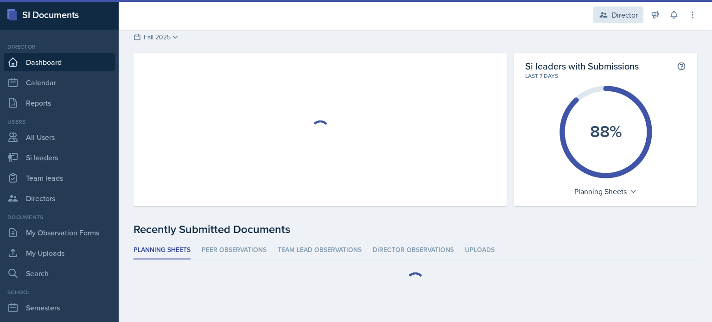
click at [629, 20] on div "Director" at bounding box center [625, 14] width 26 height 11
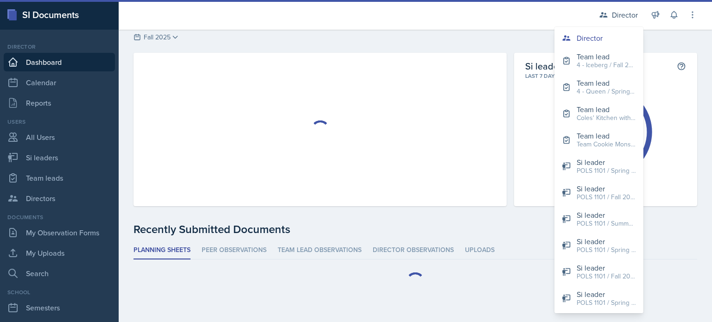
click at [484, 79] on div at bounding box center [320, 129] width 351 height 139
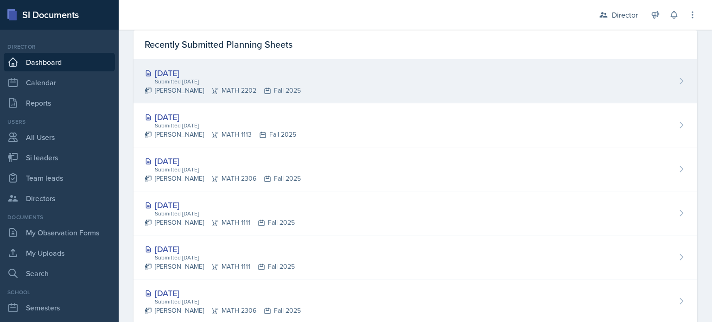
scroll to position [0, 0]
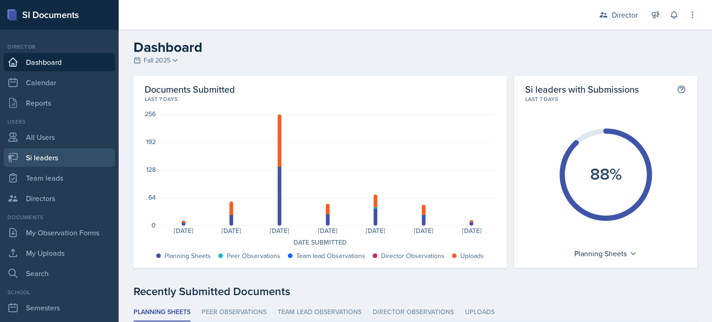
click at [74, 156] on link "Si leaders" at bounding box center [59, 157] width 111 height 19
select select "2bed604d-1099-4043-b1bc-2365e8740244"
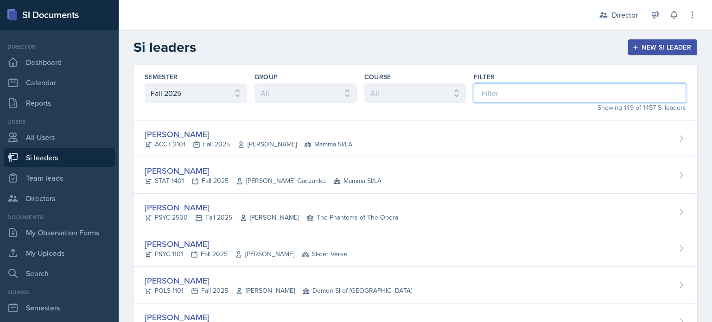
click at [487, 89] on input at bounding box center [580, 92] width 212 height 19
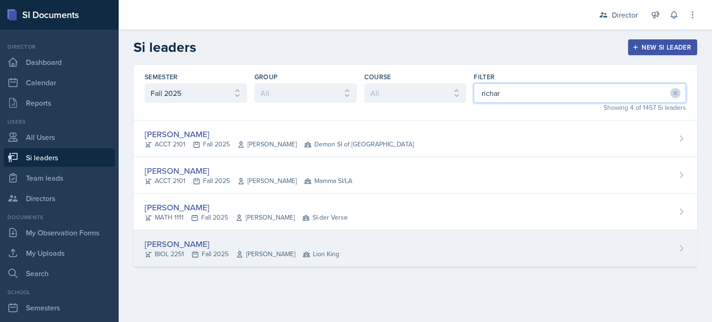
type input "richar"
click at [364, 243] on div "Camille Richardson BIOL 2251 Fall 2025 Andrew Schneider Lion King" at bounding box center [416, 249] width 564 height 37
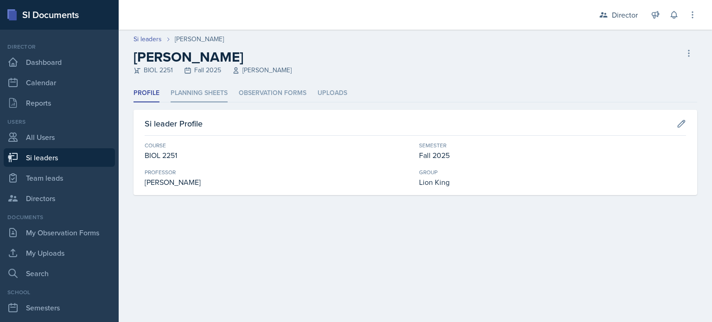
click at [208, 96] on li "Planning Sheets" at bounding box center [199, 93] width 57 height 18
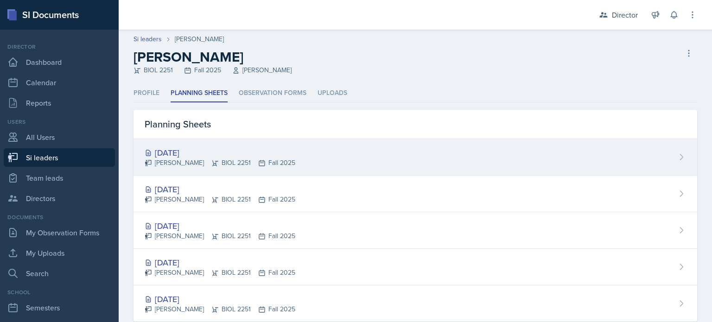
click at [208, 152] on div "[DATE]" at bounding box center [220, 153] width 151 height 13
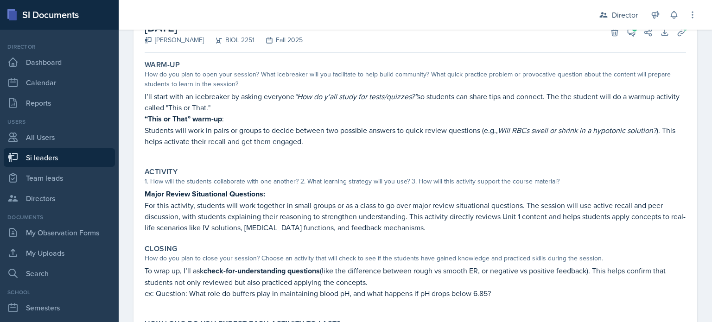
scroll to position [135, 0]
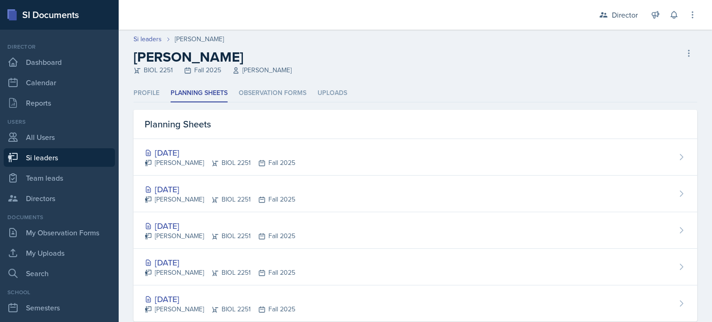
select select "2bed604d-1099-4043-b1bc-2365e8740244"
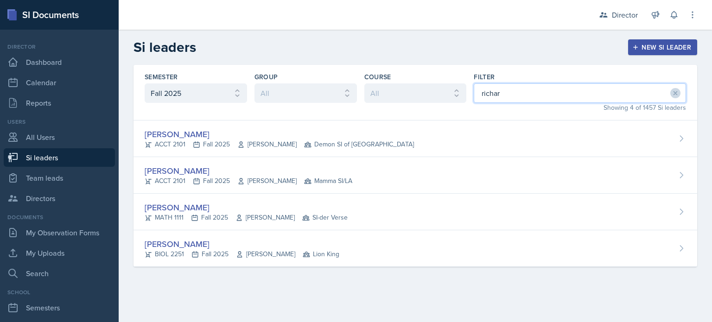
click at [576, 96] on input "richar" at bounding box center [580, 92] width 212 height 19
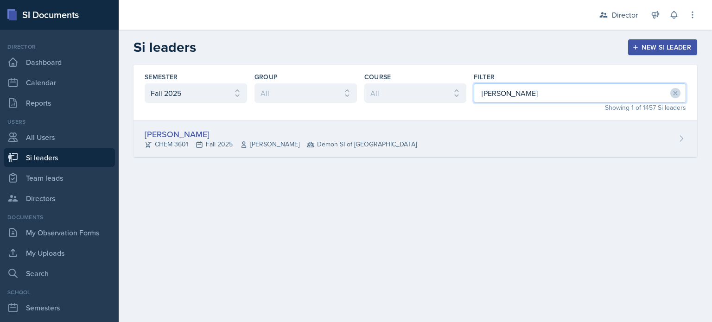
type input "mineo"
click at [524, 150] on div "Matt Mineo CHEM 3601 Fall 2025 Mark Mitchell Demon SI of Fleet Street" at bounding box center [416, 139] width 564 height 37
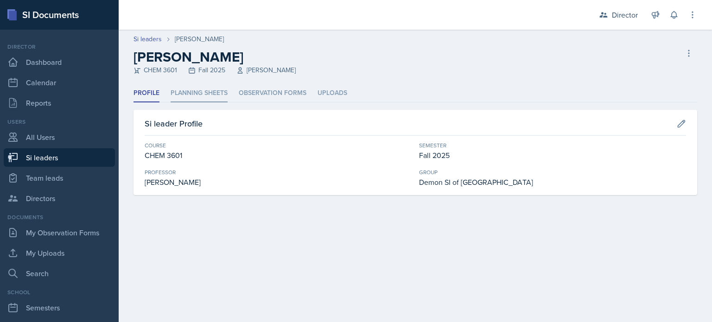
click at [184, 99] on li "Planning Sheets" at bounding box center [199, 93] width 57 height 18
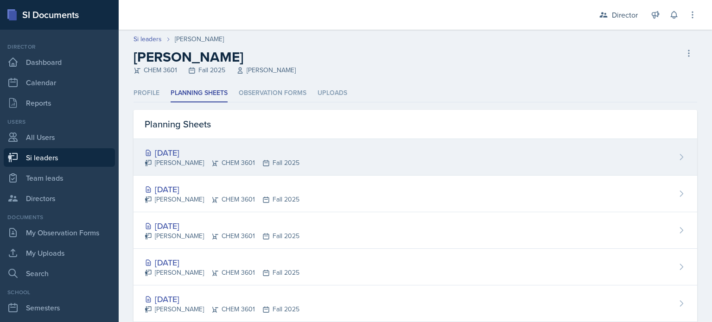
click at [260, 166] on div "Matt Mineo CHEM 3601 Fall 2025" at bounding box center [222, 163] width 155 height 10
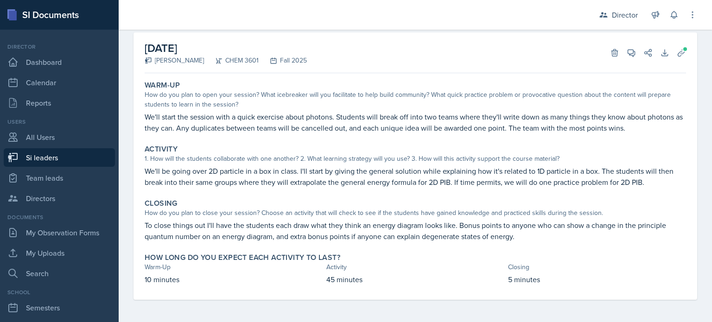
scroll to position [50, 0]
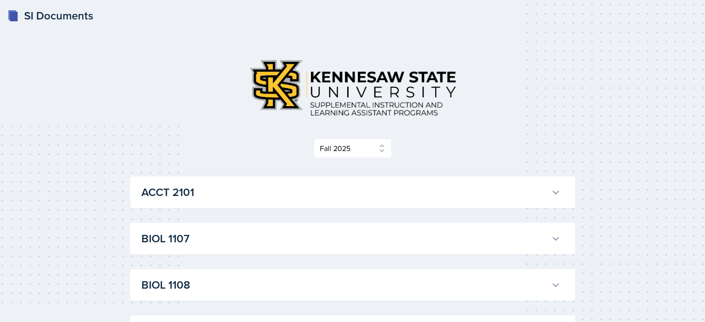
select select "2bed604d-1099-4043-b1bc-2365e8740244"
